Goal: Task Accomplishment & Management: Use online tool/utility

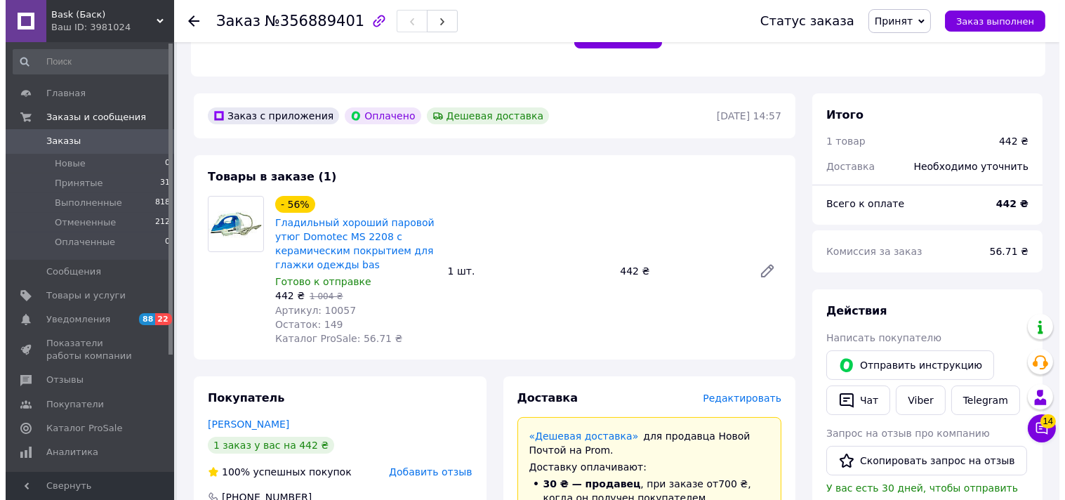
scroll to position [623, 0]
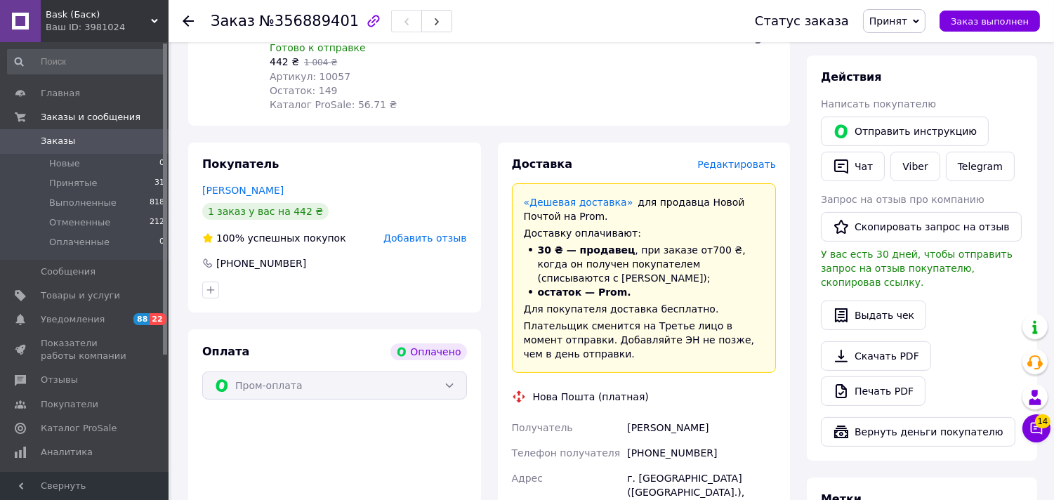
click at [720, 162] on span "Редактировать" at bounding box center [736, 164] width 79 height 11
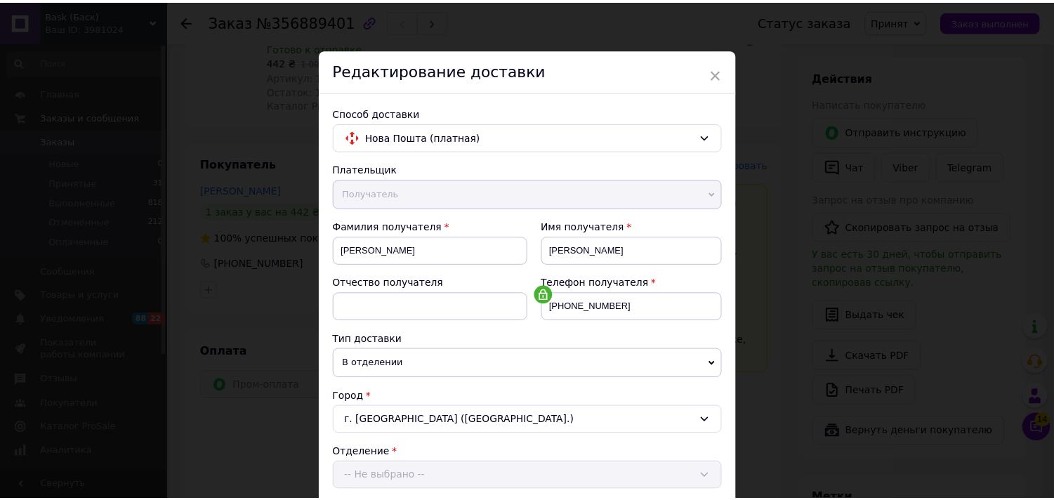
scroll to position [433, 0]
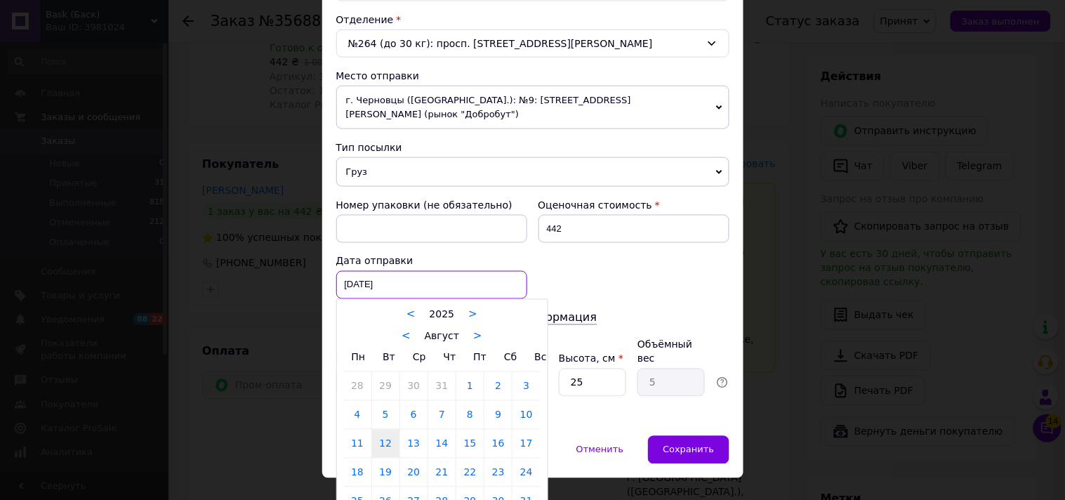
click at [377, 272] on div "[DATE] < 2025 > < Август > Пн Вт Ср Чт Пт Сб Вс 28 29 30 31 1 2 3 4 5 6 7 8 9 1…" at bounding box center [431, 285] width 191 height 28
click at [411, 430] on link "13" at bounding box center [413, 444] width 27 height 28
type input "[DATE]"
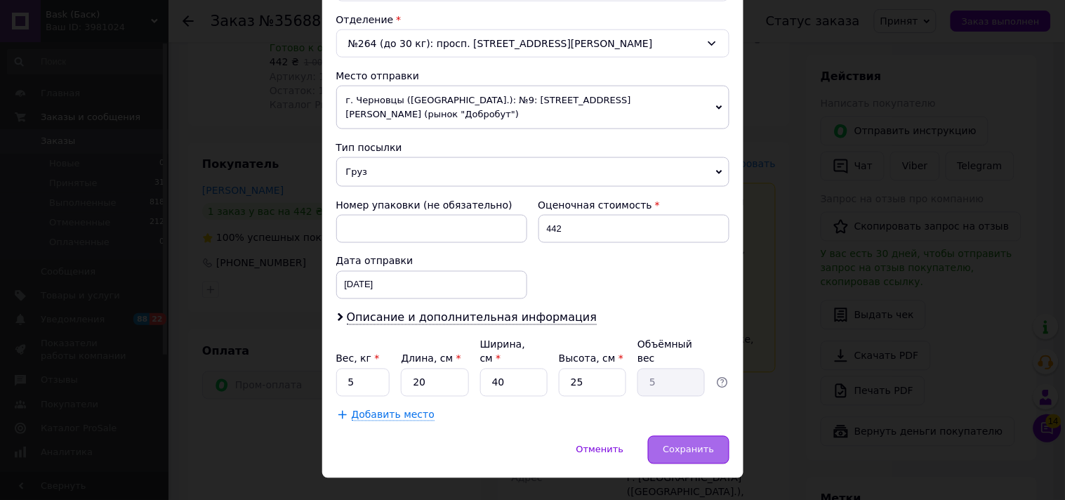
click at [679, 444] on span "Сохранить" at bounding box center [688, 449] width 51 height 11
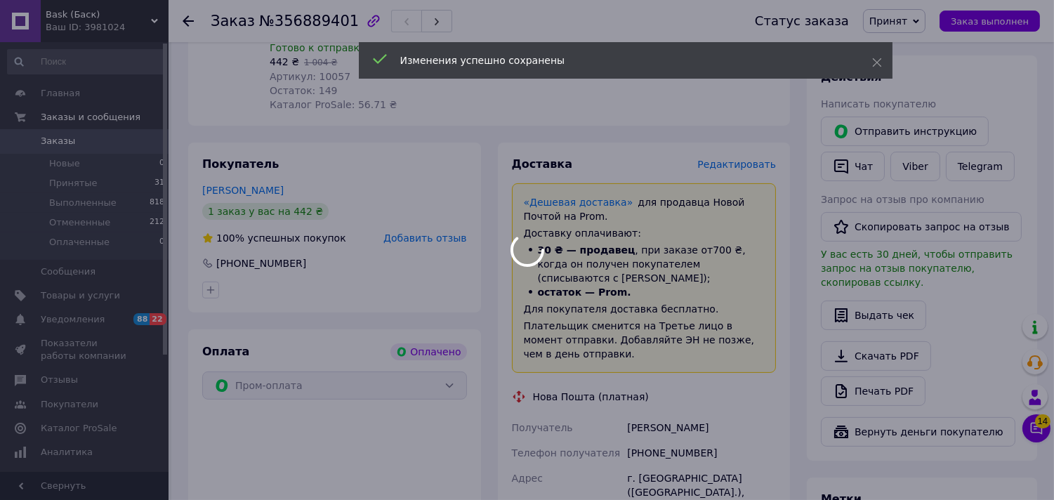
scroll to position [1014, 0]
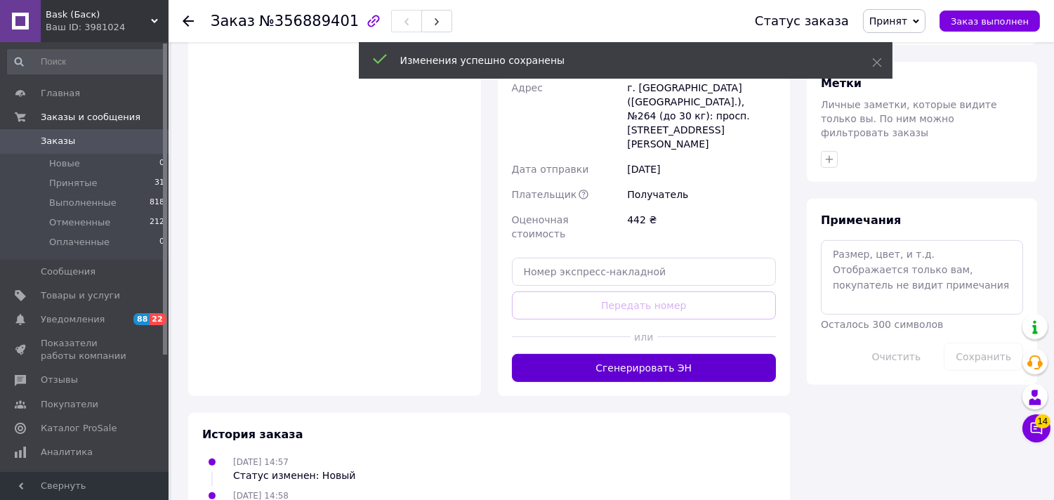
click at [604, 354] on button "Сгенерировать ЭН" at bounding box center [644, 368] width 265 height 28
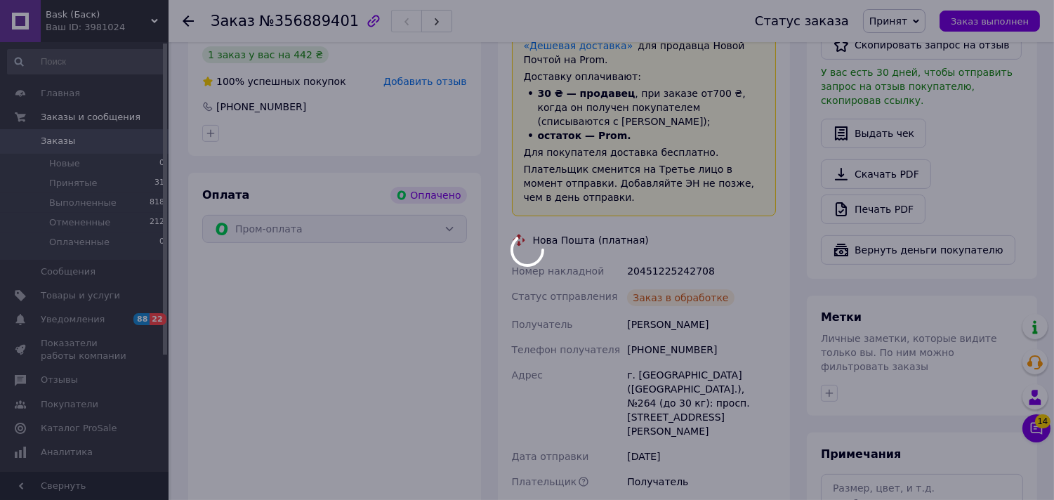
scroll to position [702, 0]
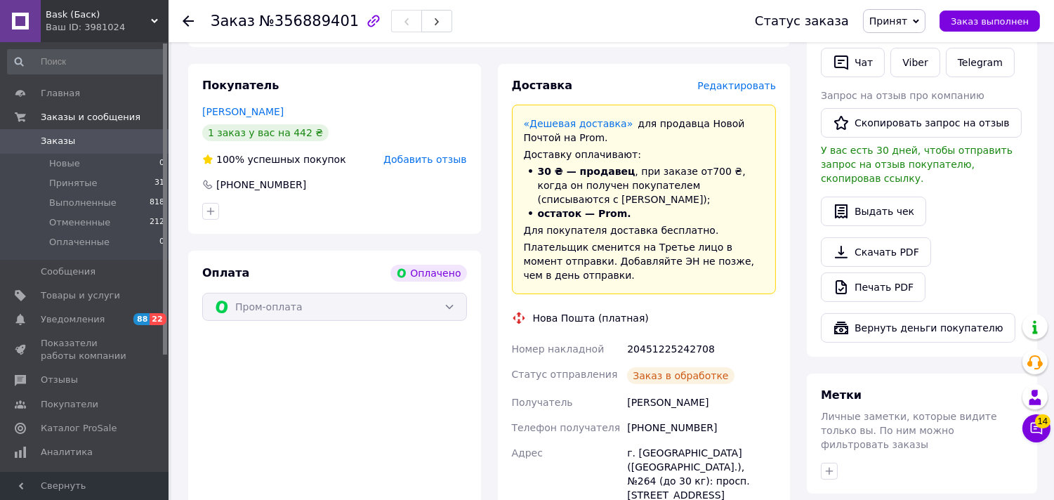
click at [660, 337] on div "20451225242708" at bounding box center [701, 348] width 154 height 25
copy div "20451225242708"
click at [56, 139] on span "Заказы" at bounding box center [58, 141] width 34 height 13
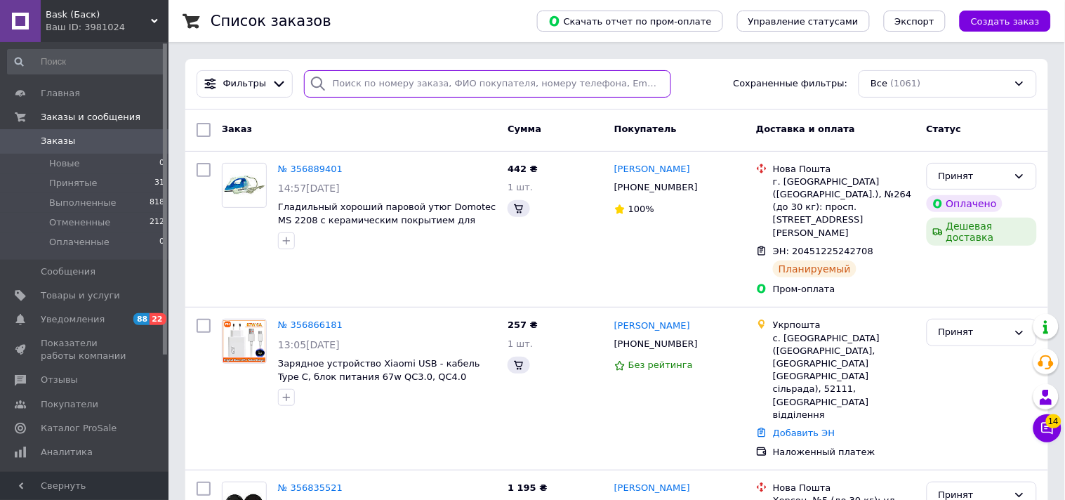
click at [479, 84] on input "search" at bounding box center [487, 83] width 367 height 27
paste input "356780842"
type input "356780842"
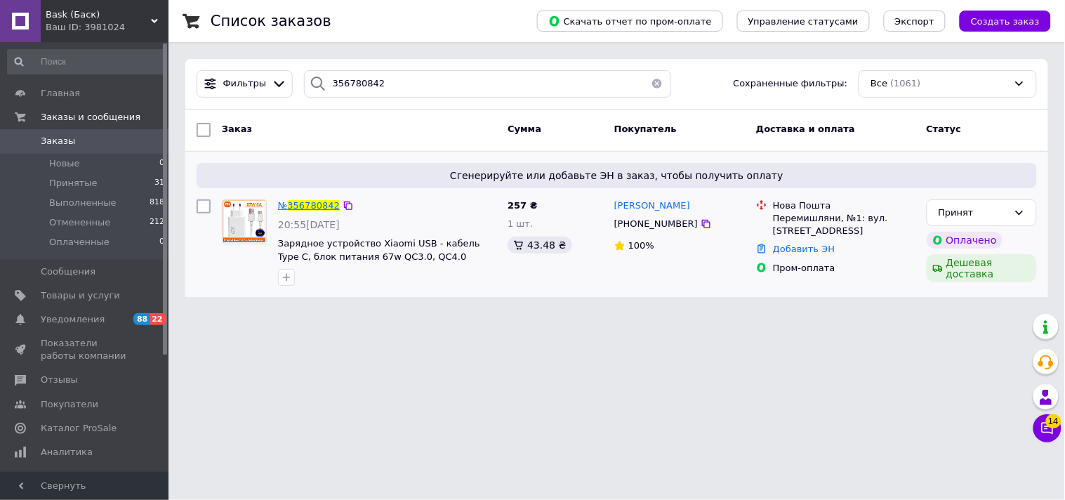
click at [306, 202] on span "356780842" at bounding box center [314, 205] width 52 height 11
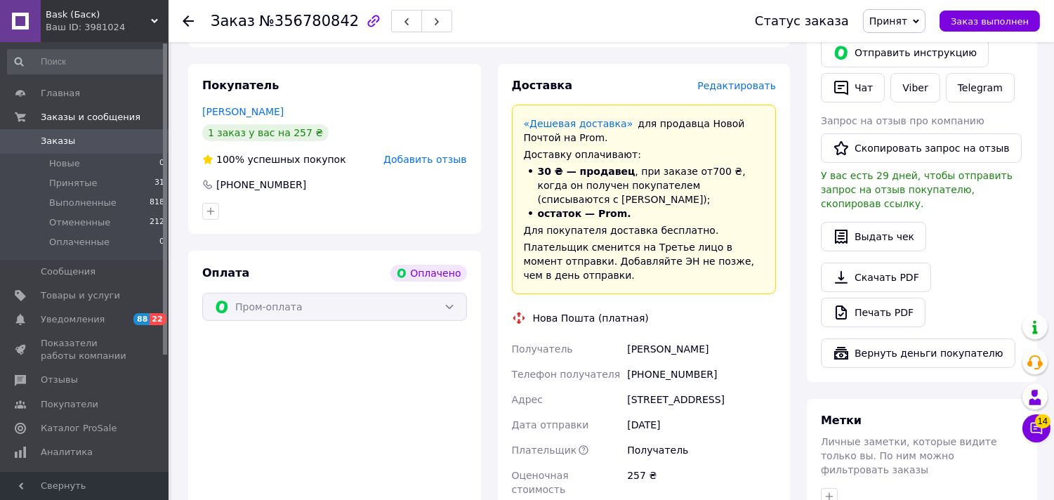
scroll to position [936, 0]
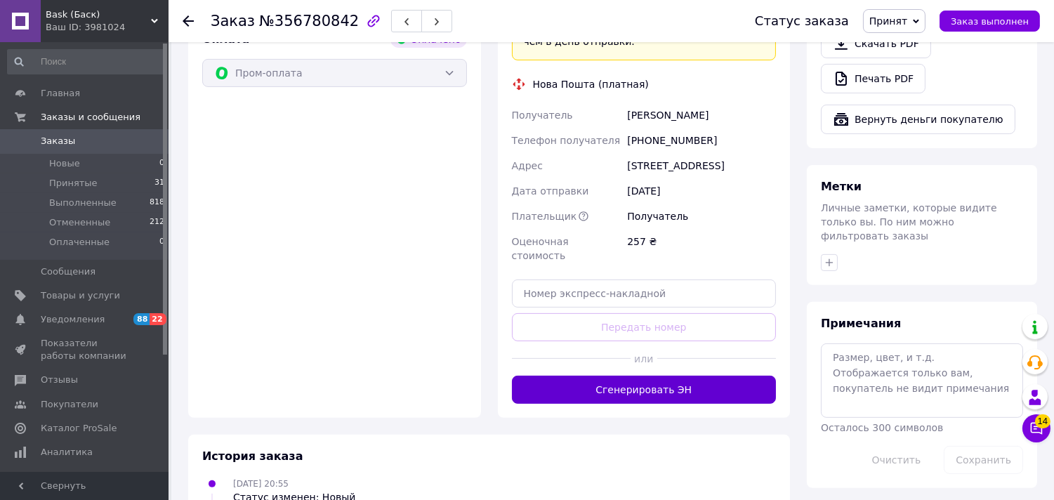
click at [639, 376] on button "Сгенерировать ЭН" at bounding box center [644, 390] width 265 height 28
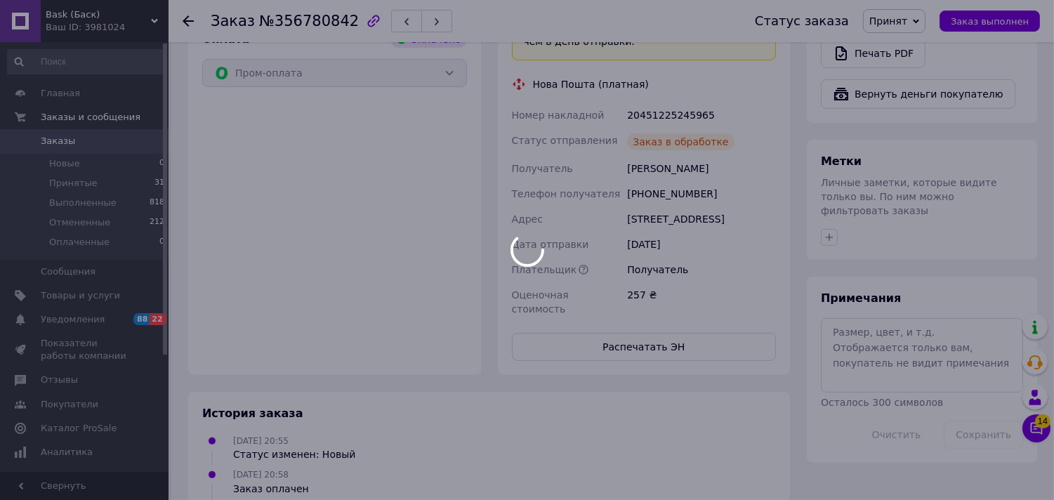
scroll to position [858, 0]
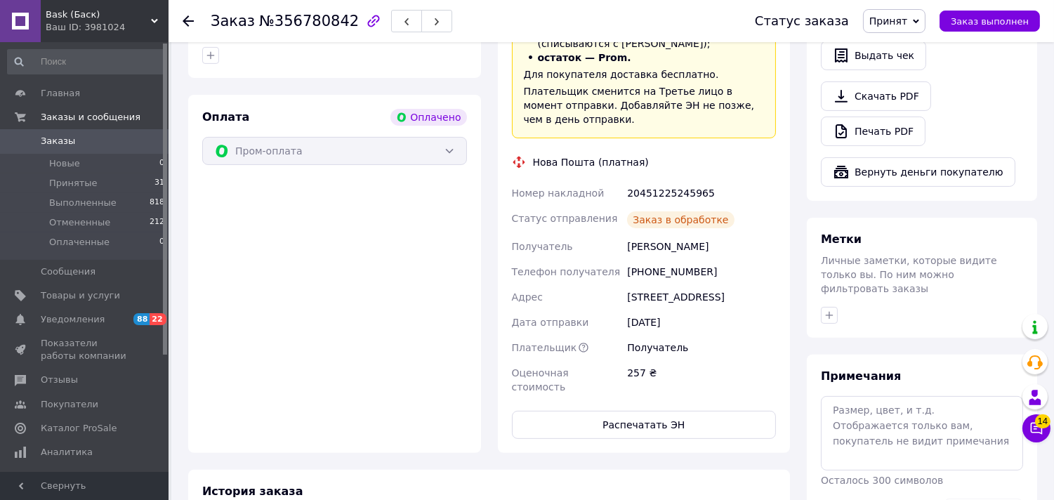
click at [673, 180] on div "20451225245965" at bounding box center [701, 192] width 154 height 25
click at [671, 180] on div "20451225245965" at bounding box center [701, 192] width 154 height 25
click at [651, 180] on div "20451225245965" at bounding box center [701, 192] width 154 height 25
copy div "20451225245965"
